Goal: Information Seeking & Learning: Check status

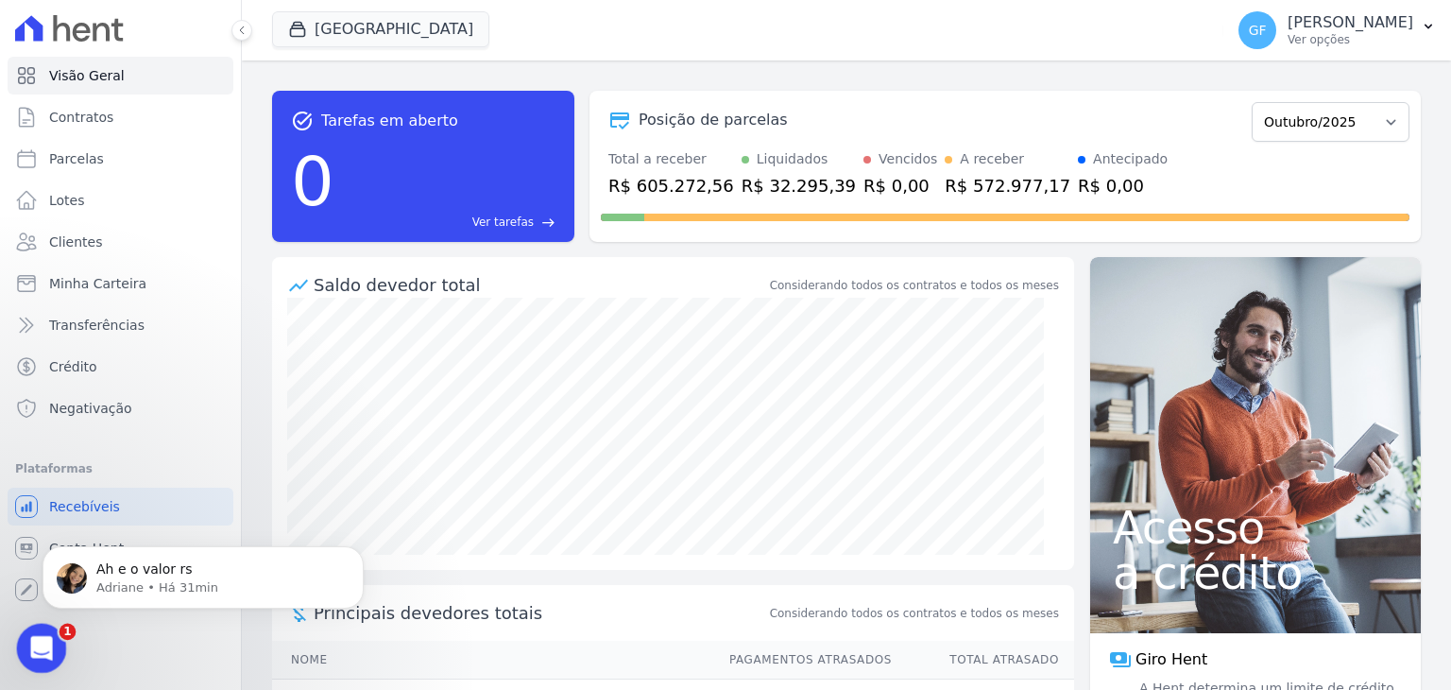
click at [39, 626] on div "Abertura do Messenger da Intercom" at bounding box center [39, 645] width 62 height 62
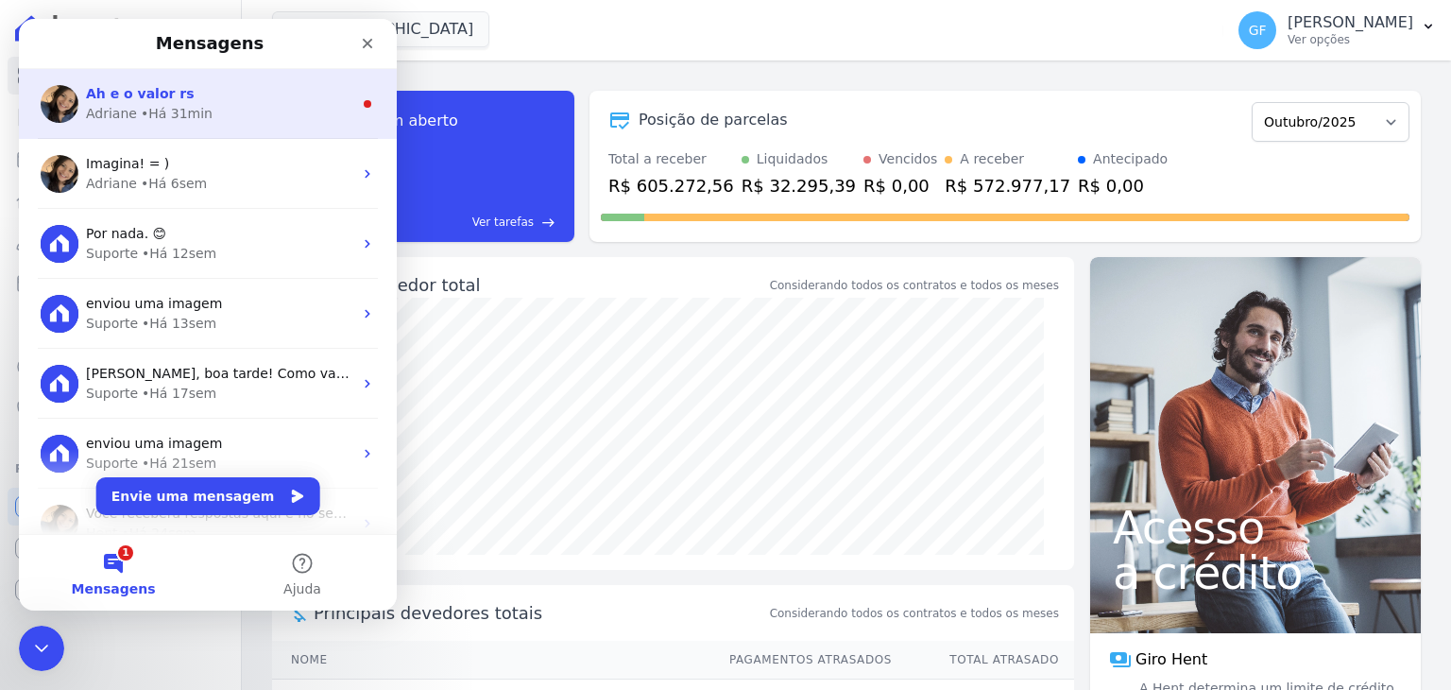
click at [150, 106] on div "• Há 31min" at bounding box center [177, 114] width 72 height 20
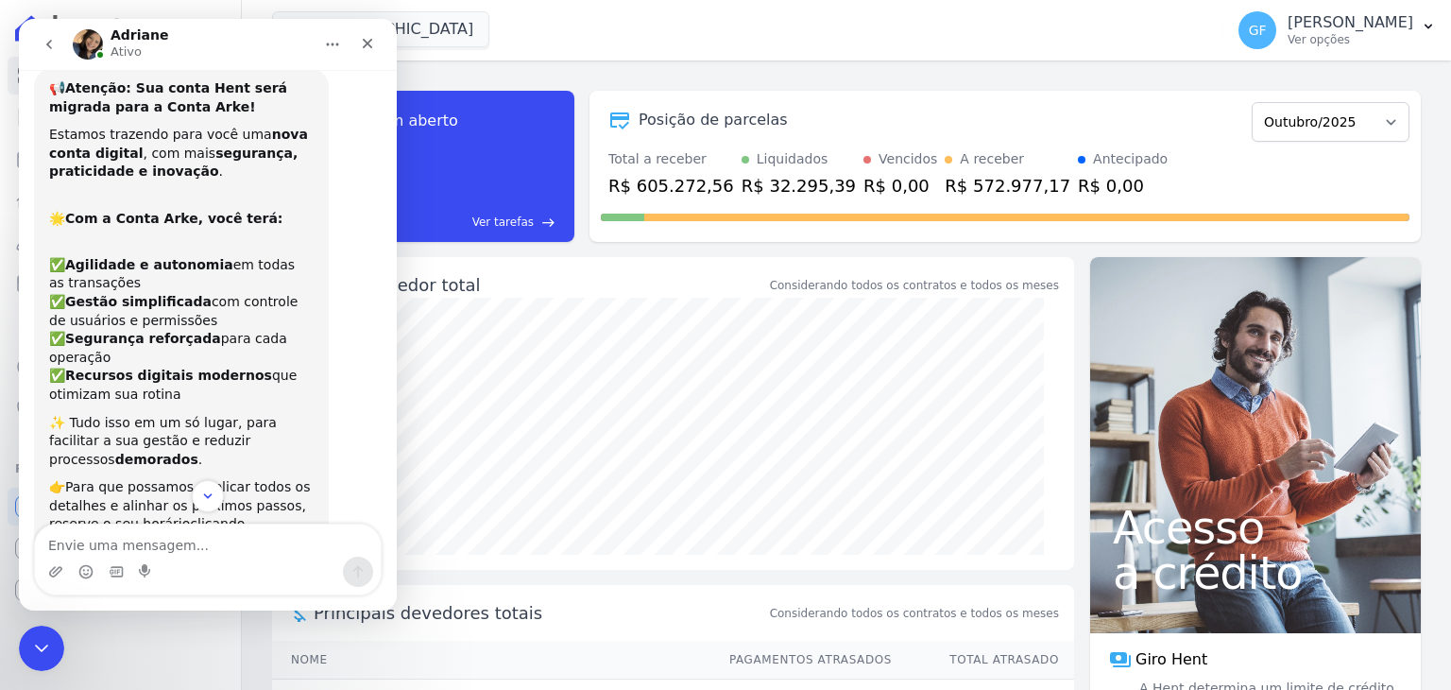
scroll to position [2, 0]
click at [208, 503] on icon "Scroll to bottom" at bounding box center [207, 496] width 17 height 17
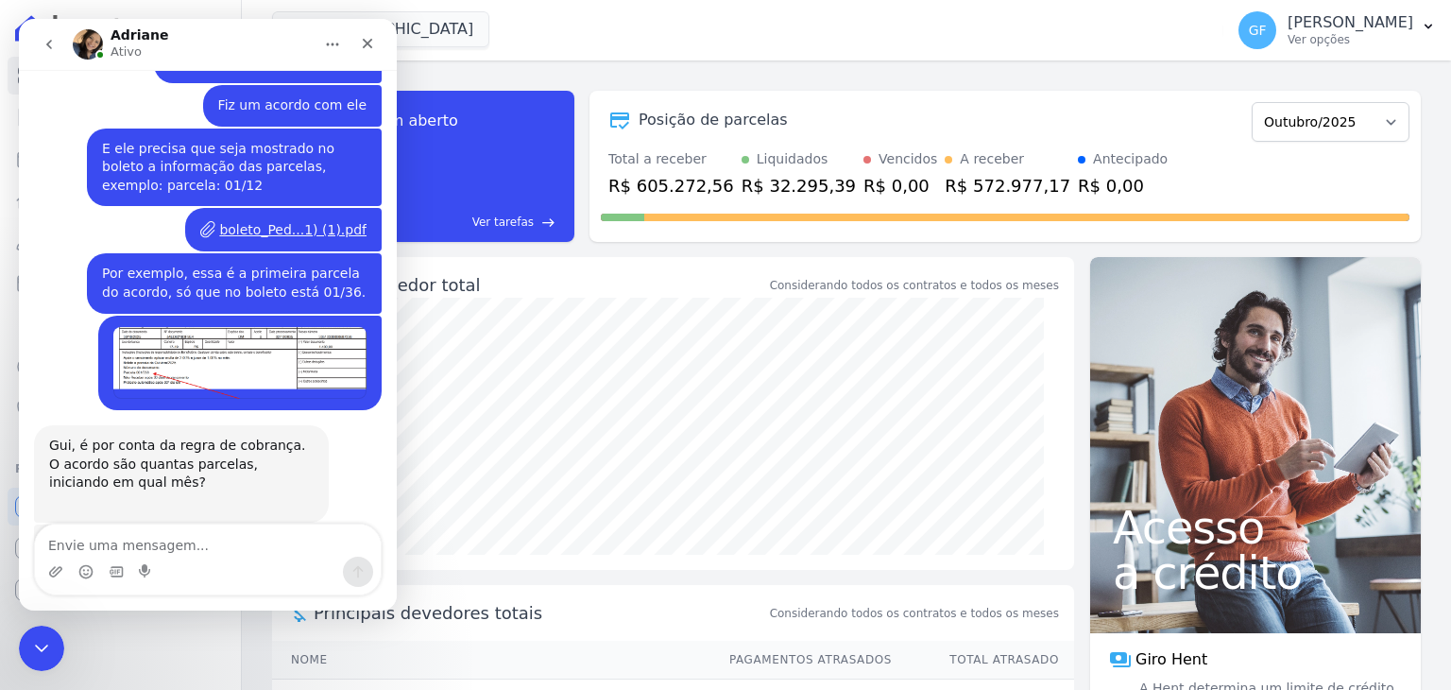
scroll to position [14256, 0]
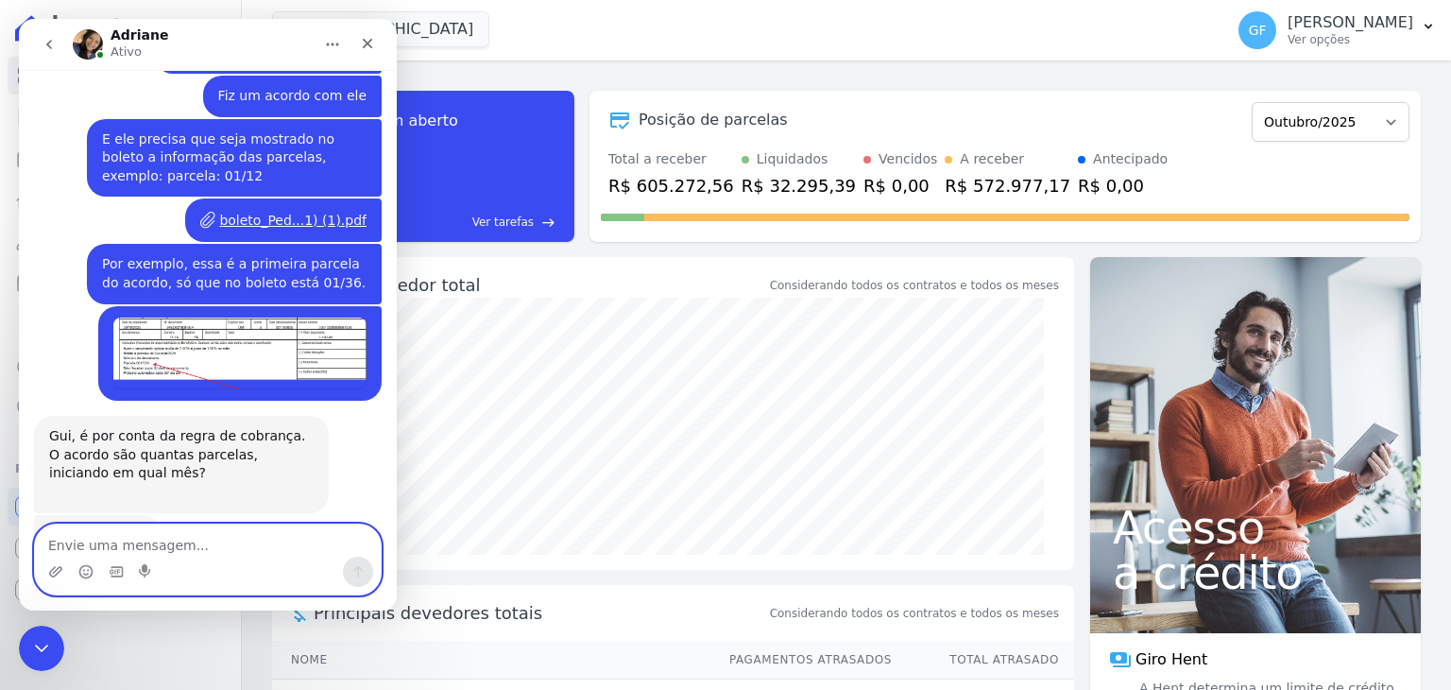
click at [160, 545] on textarea "Envie uma mensagem..." at bounding box center [208, 540] width 346 height 32
type textarea "1"
type textarea "v"
type textarea "Vou te enviar."
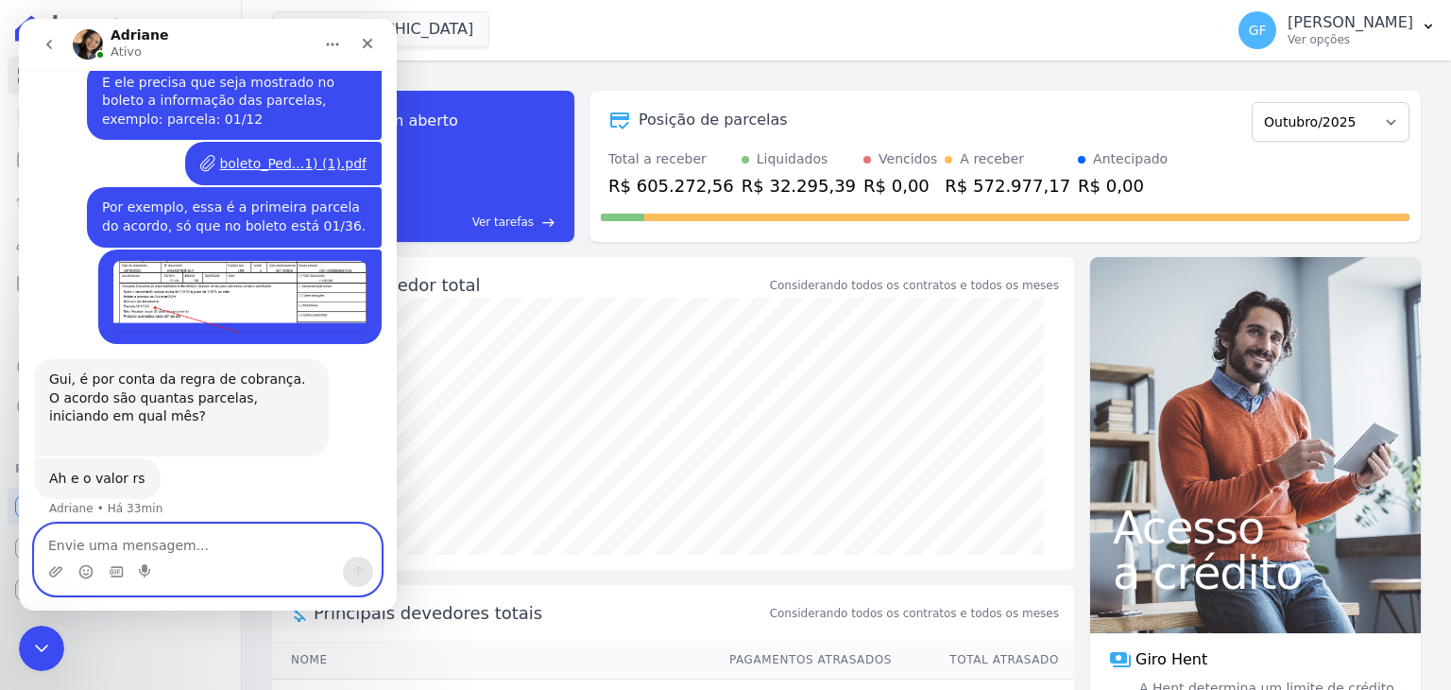
click at [159, 536] on textarea "Envie uma mensagem..." at bounding box center [208, 540] width 346 height 32
paste textarea "Parcela Mensal [DATE] R$ 1.400,00 Correção Parcela Mensal [DATE] R$ 1.400,00 Co…"
type textarea "Parcela Mensal [DATE] R$ 1.400,00 Correção Parcela Mensal [DATE] R$ 1.400,00 Co…"
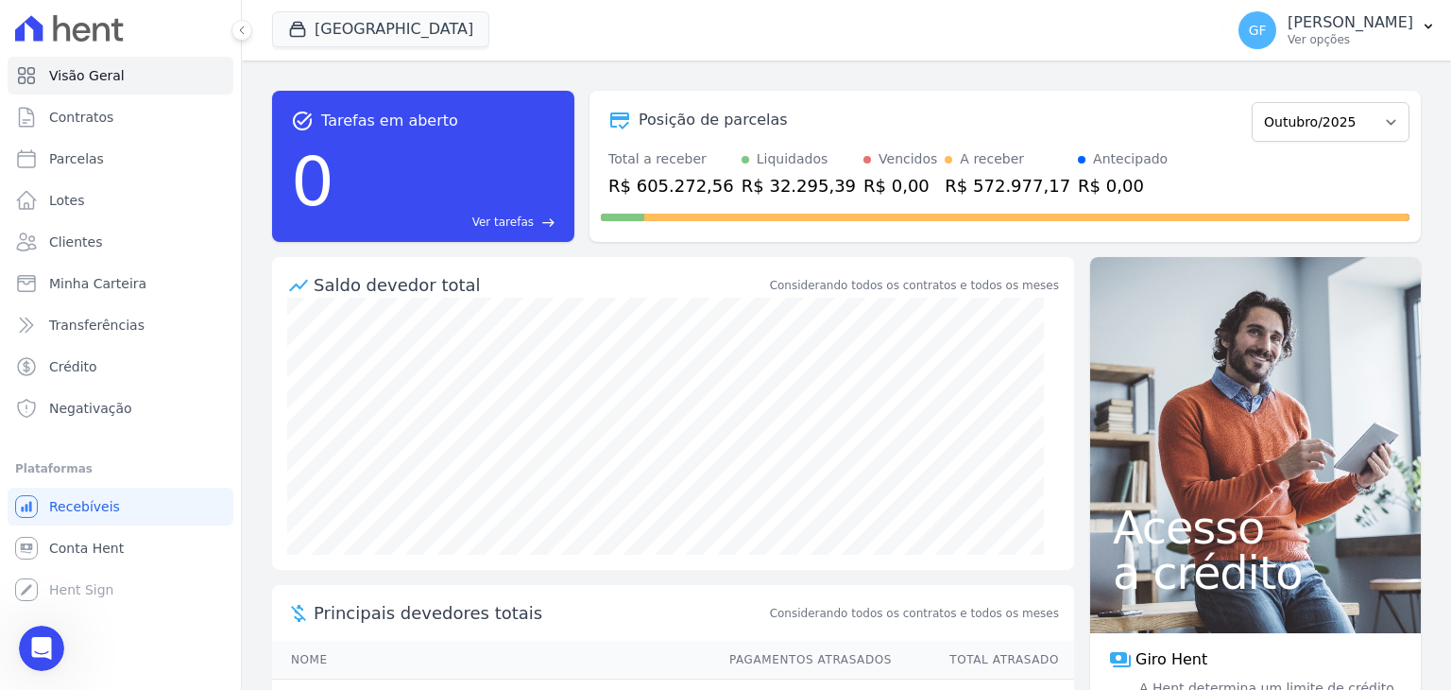
scroll to position [14430, 0]
click at [39, 646] on icon "Abertura do Messenger da Intercom" at bounding box center [39, 645] width 31 height 31
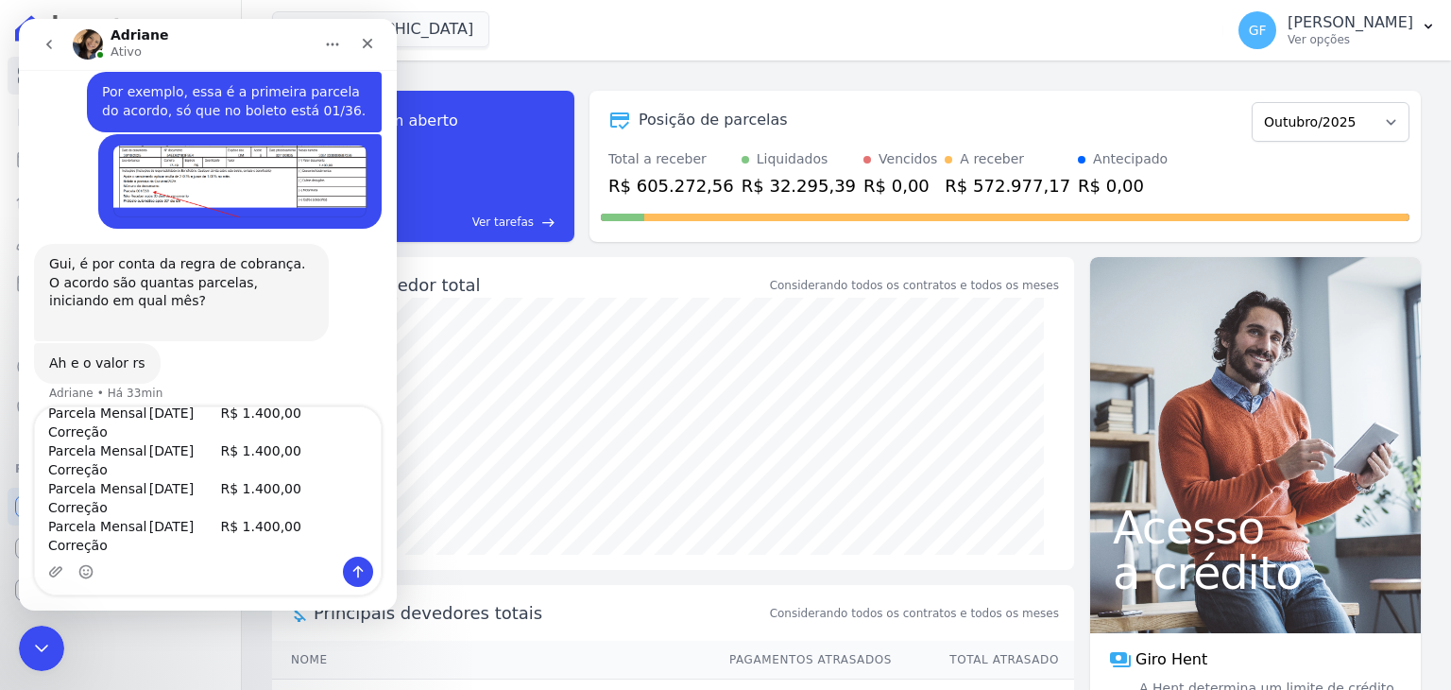
scroll to position [0, 0]
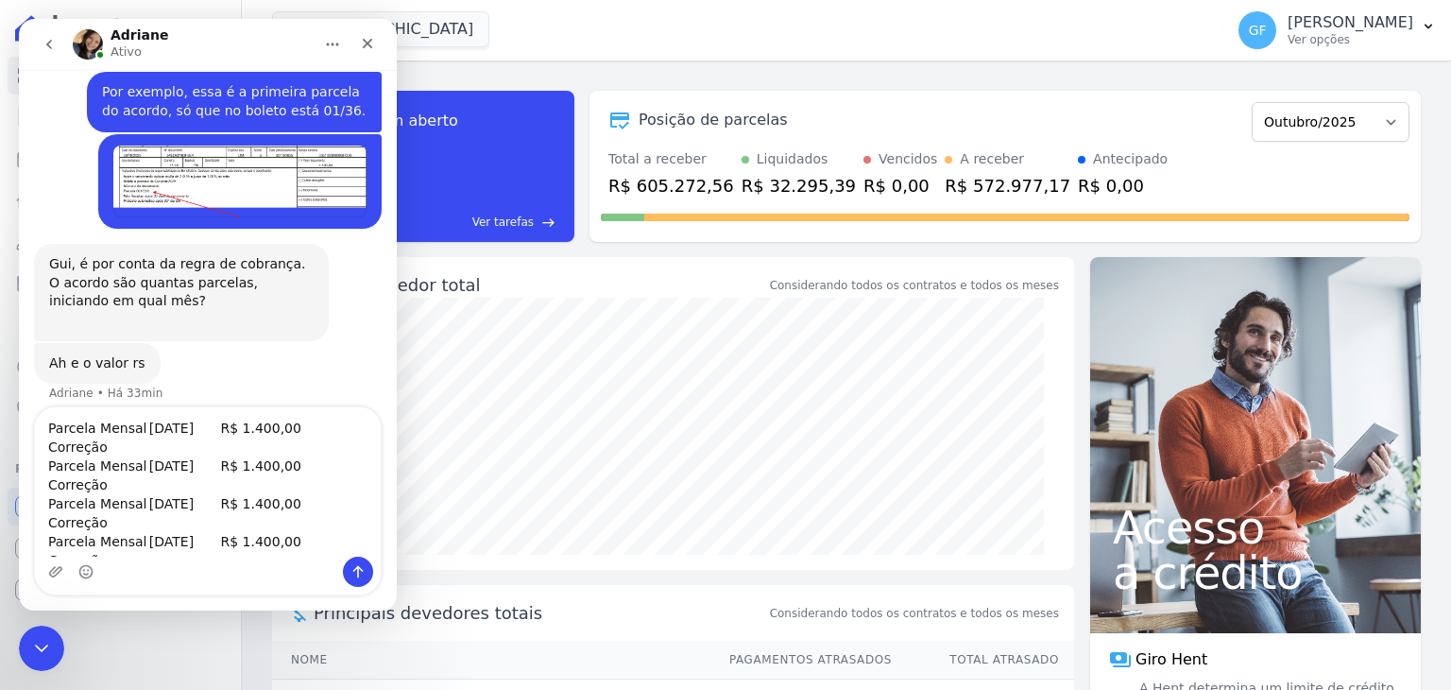
drag, startPoint x: 329, startPoint y: 544, endPoint x: 0, endPoint y: 230, distance: 455.1
click at [19, 230] on html "[PERSON_NAME] 📢 Atenção: Sua conta Hent será migrada para a Conta Arke! Estamos…" at bounding box center [208, 314] width 378 height 591
type textarea "Correção Parcela Mensal [DATE] R$ 1.400,00 Correção Parcela Mensal [DATE] R$ 1.…"
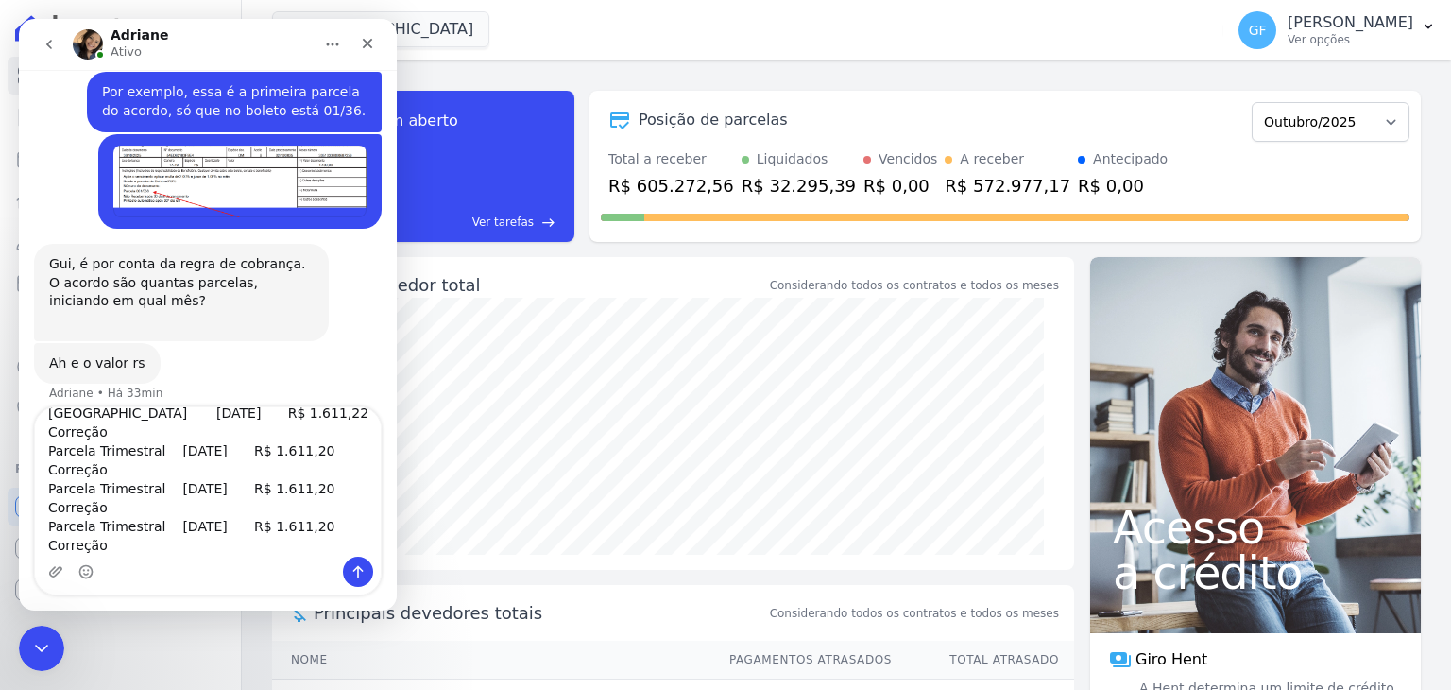
drag, startPoint x: 74, startPoint y: 424, endPoint x: 360, endPoint y: 733, distance: 421.2
click at [360, 610] on html "[PERSON_NAME] 📢 Atenção: Sua conta Hent será migrada para a Conta Arke! Estamos…" at bounding box center [208, 314] width 378 height 591
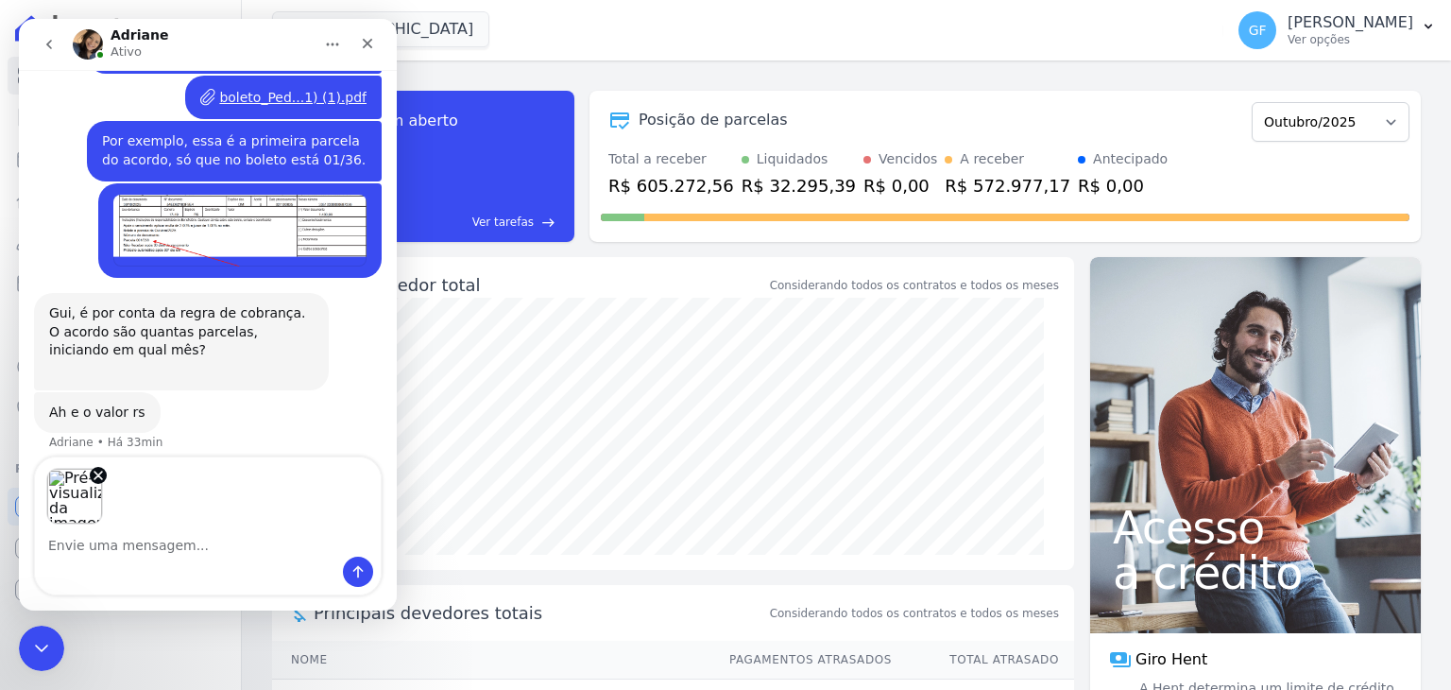
scroll to position [14433, 0]
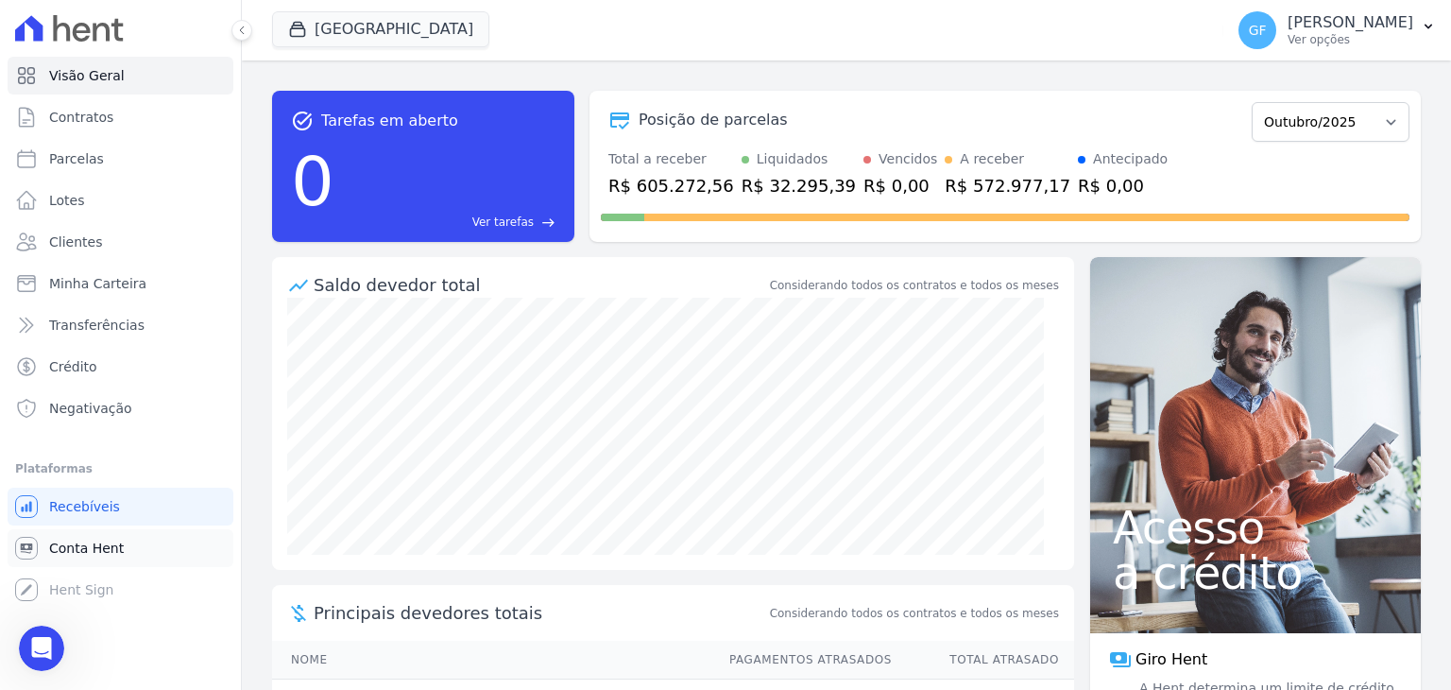
click at [75, 544] on span "Conta Hent" at bounding box center [86, 548] width 75 height 19
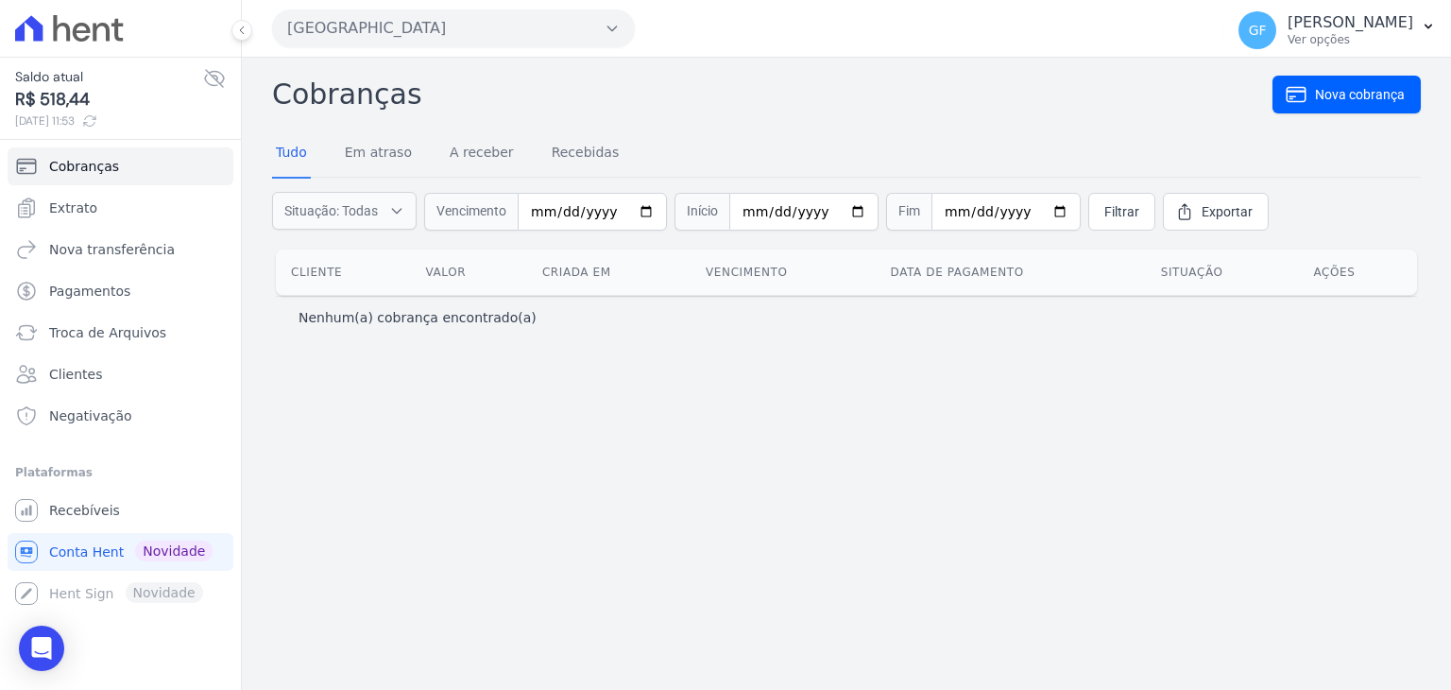
click at [226, 77] on div "Saldo atual R$ 518,44 [DATE] 11:53" at bounding box center [120, 98] width 241 height 83
click at [83, 216] on span "Extrato" at bounding box center [73, 207] width 48 height 19
